Goal: Task Accomplishment & Management: Manage account settings

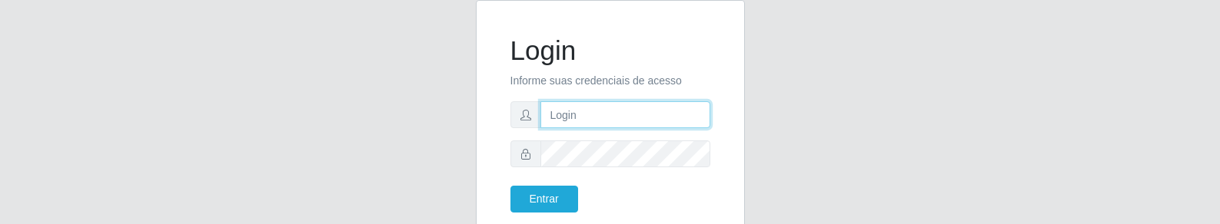
click at [610, 116] on input "text" at bounding box center [625, 114] width 170 height 27
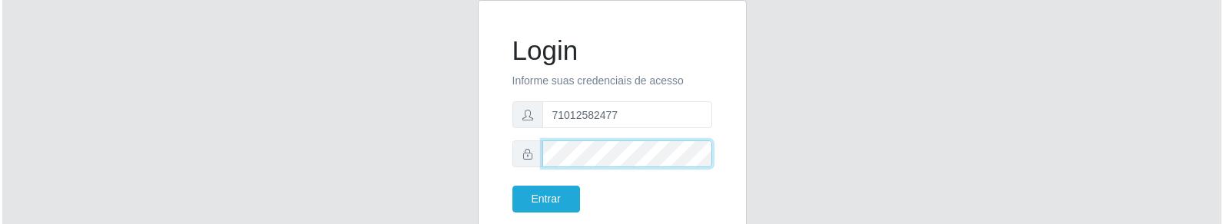
scroll to position [41, 0]
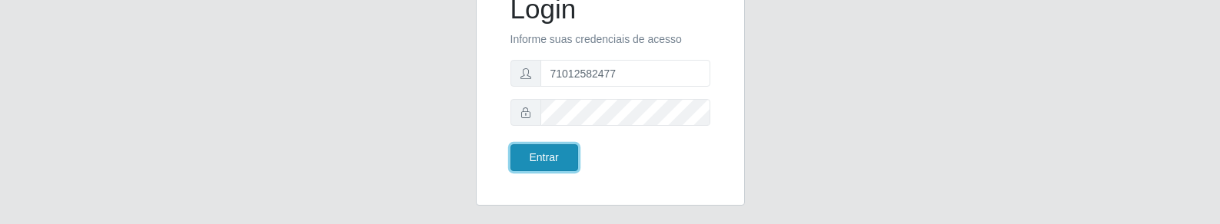
click at [541, 153] on button "Entrar" at bounding box center [544, 157] width 68 height 27
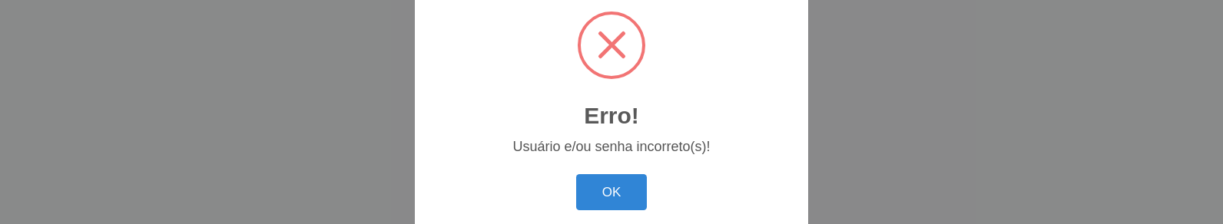
scroll to position [41, 0]
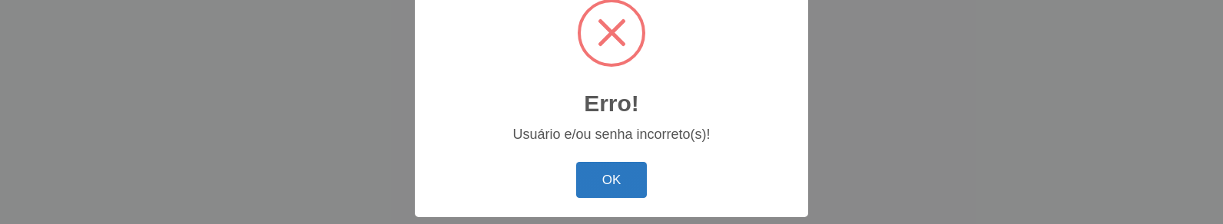
click at [608, 184] on button "OK" at bounding box center [611, 180] width 71 height 36
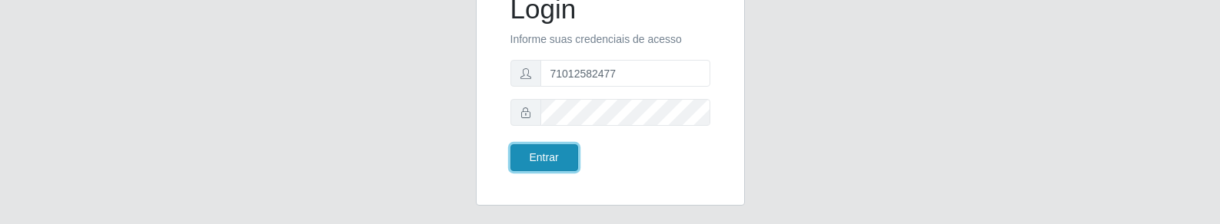
click at [553, 161] on button "Entrar" at bounding box center [544, 157] width 68 height 27
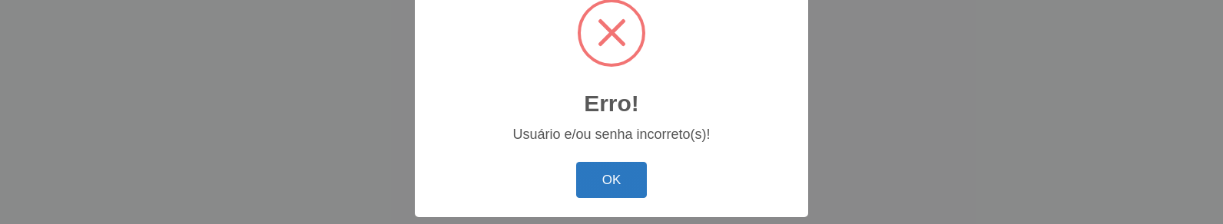
click at [597, 164] on button "OK" at bounding box center [611, 180] width 71 height 36
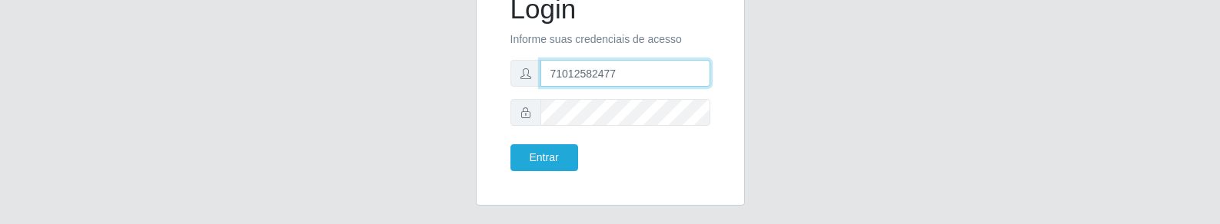
click at [629, 84] on input "71012582477" at bounding box center [625, 73] width 170 height 27
type input "7"
type input "emilly13.leticia19@gmail.com"
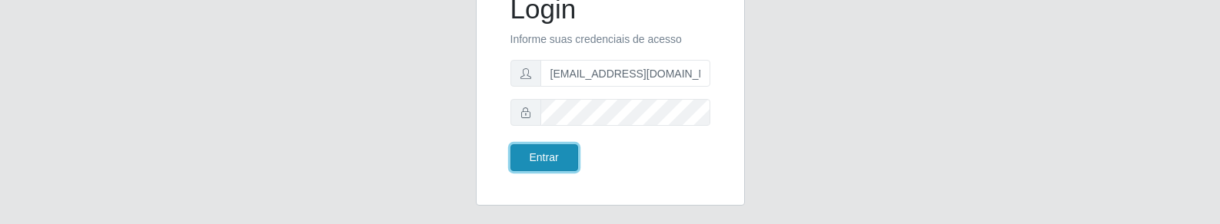
click at [526, 154] on button "Entrar" at bounding box center [544, 157] width 68 height 27
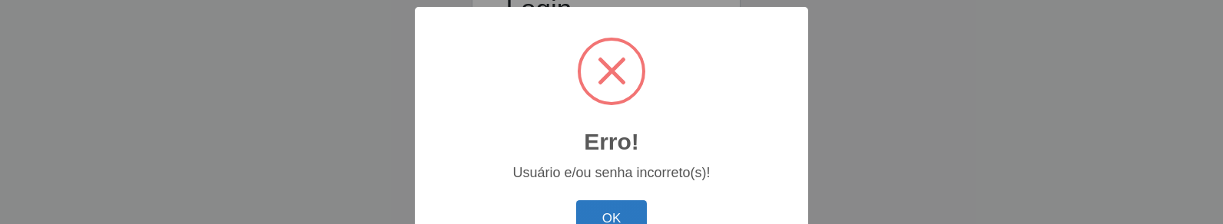
click at [611, 214] on button "OK" at bounding box center [611, 219] width 71 height 36
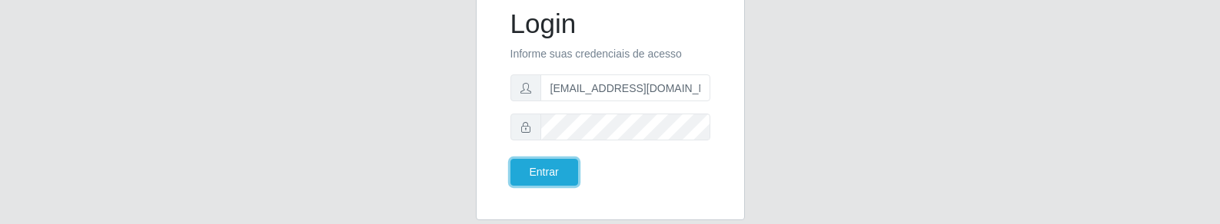
scroll to position [41, 0]
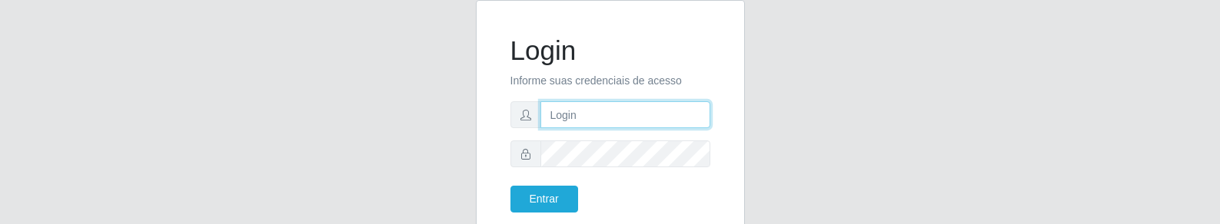
click at [589, 113] on input "text" at bounding box center [625, 114] width 170 height 27
type input "83987065759"
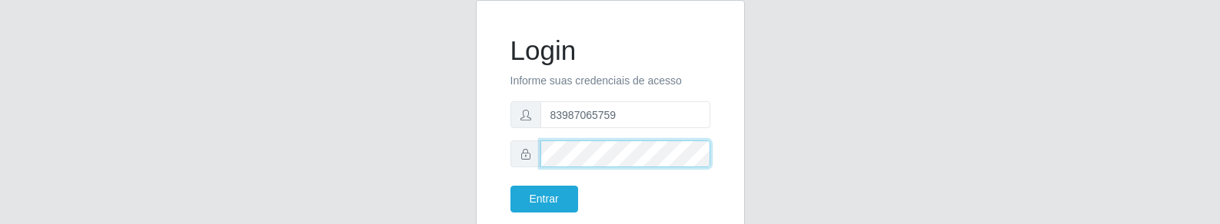
click at [510, 186] on button "Entrar" at bounding box center [544, 199] width 68 height 27
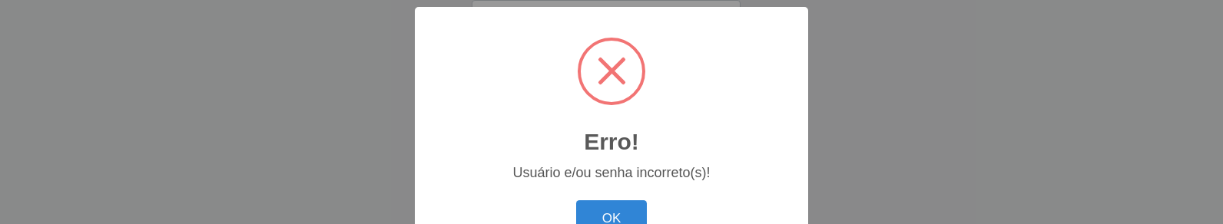
click at [576, 201] on button "OK" at bounding box center [611, 219] width 71 height 36
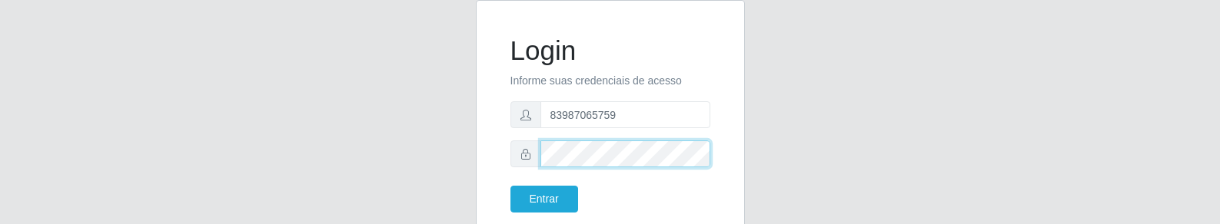
click at [510, 186] on button "Entrar" at bounding box center [544, 199] width 68 height 27
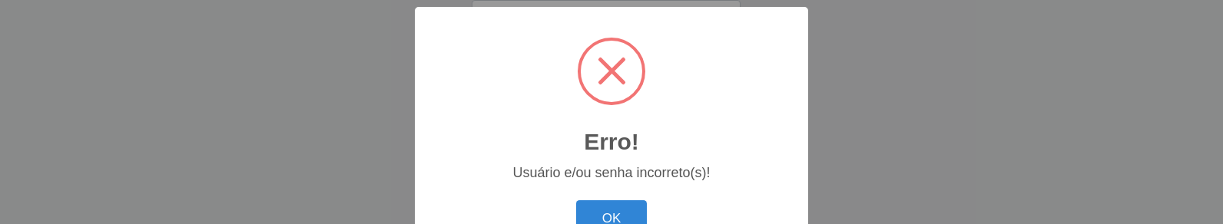
click at [576, 201] on button "OK" at bounding box center [611, 219] width 71 height 36
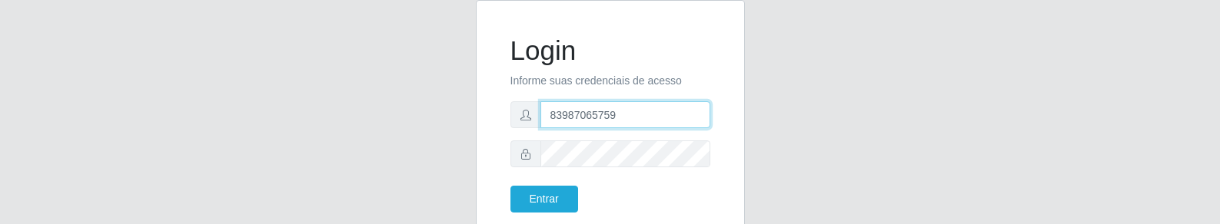
click at [561, 111] on input "83987065759" at bounding box center [625, 114] width 170 height 27
type input "[PHONE_NUMBER]"
click at [510, 186] on button "Entrar" at bounding box center [544, 199] width 68 height 27
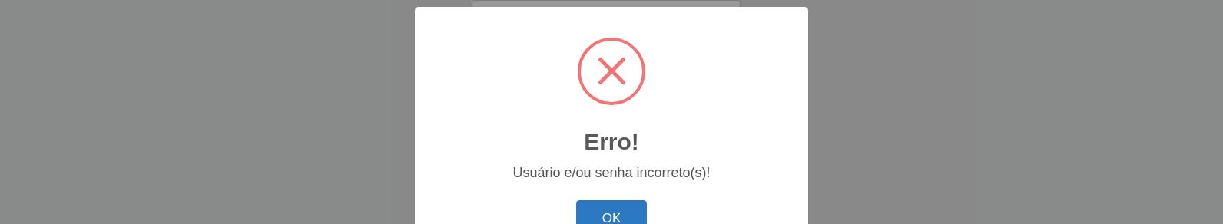
click at [636, 204] on button "OK" at bounding box center [611, 219] width 71 height 36
